Goal: Information Seeking & Learning: Learn about a topic

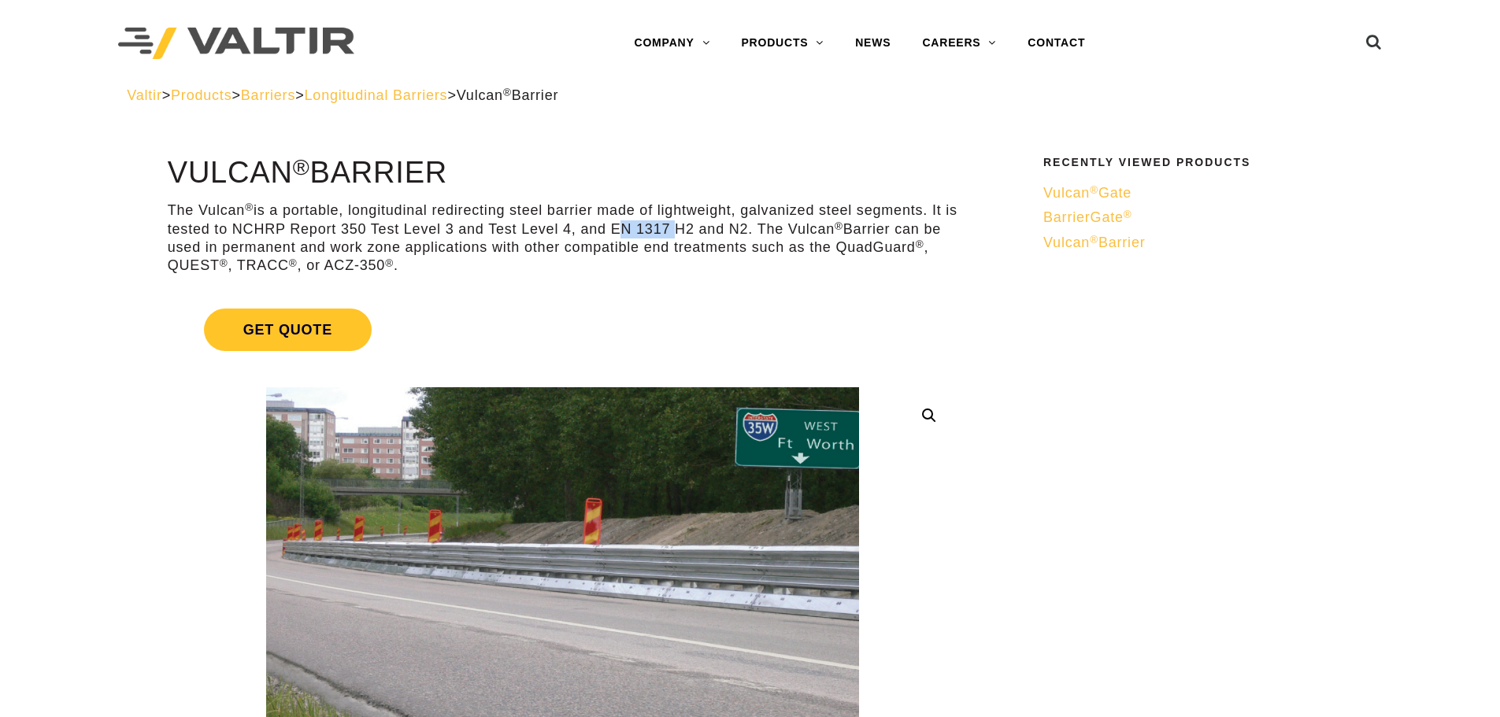
drag, startPoint x: 628, startPoint y: 228, endPoint x: 688, endPoint y: 225, distance: 60.7
click at [688, 225] on p "The Vulcan ® is a portable, longitudinal redirecting steel barrier made of ligh…" at bounding box center [563, 239] width 790 height 74
copy p "EN 1317"
